Goal: Find specific page/section: Find specific page/section

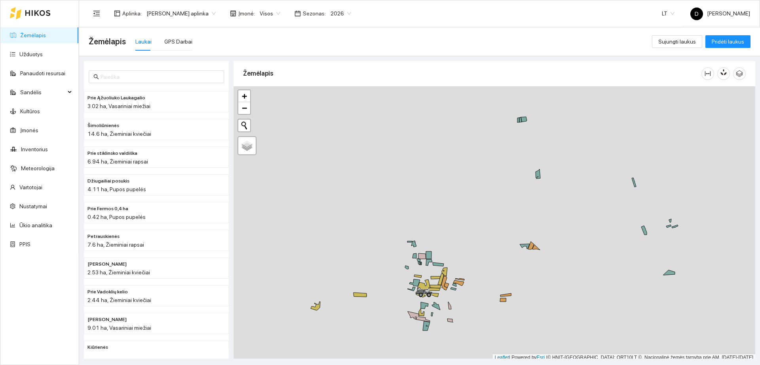
click at [35, 16] on div at bounding box center [30, 12] width 41 height 25
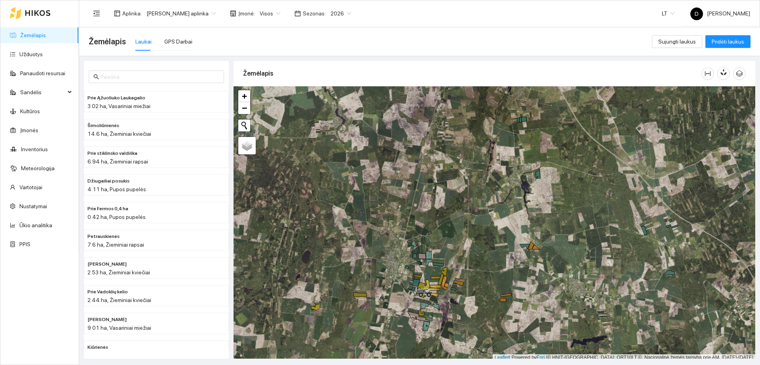
click at [344, 13] on span "2026" at bounding box center [340, 14] width 21 height 12
click at [331, 90] on div "2025" at bounding box center [334, 92] width 21 height 9
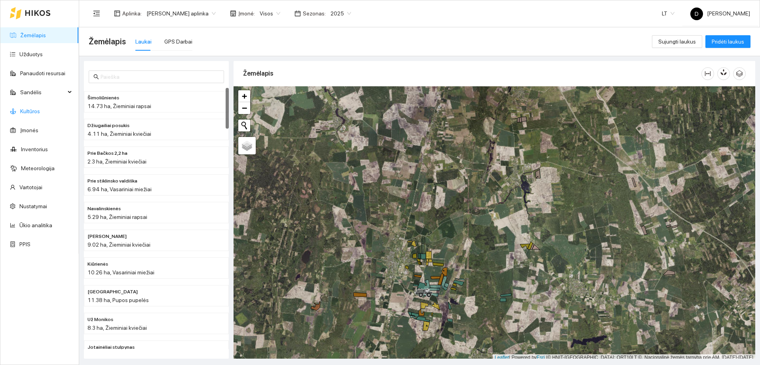
click at [40, 114] on link "Kultūros" at bounding box center [30, 111] width 20 height 6
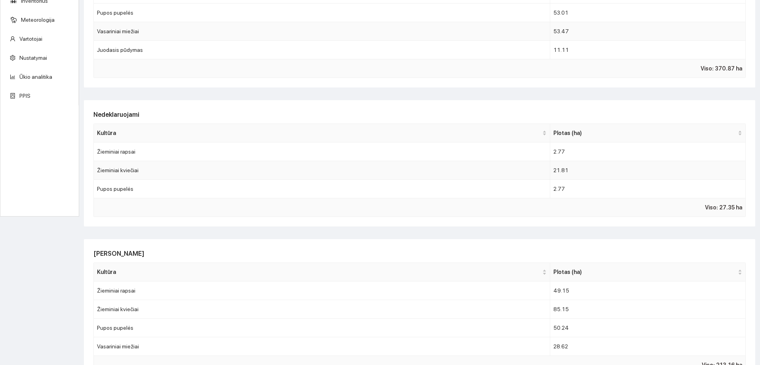
scroll to position [99, 0]
